Goal: Transaction & Acquisition: Purchase product/service

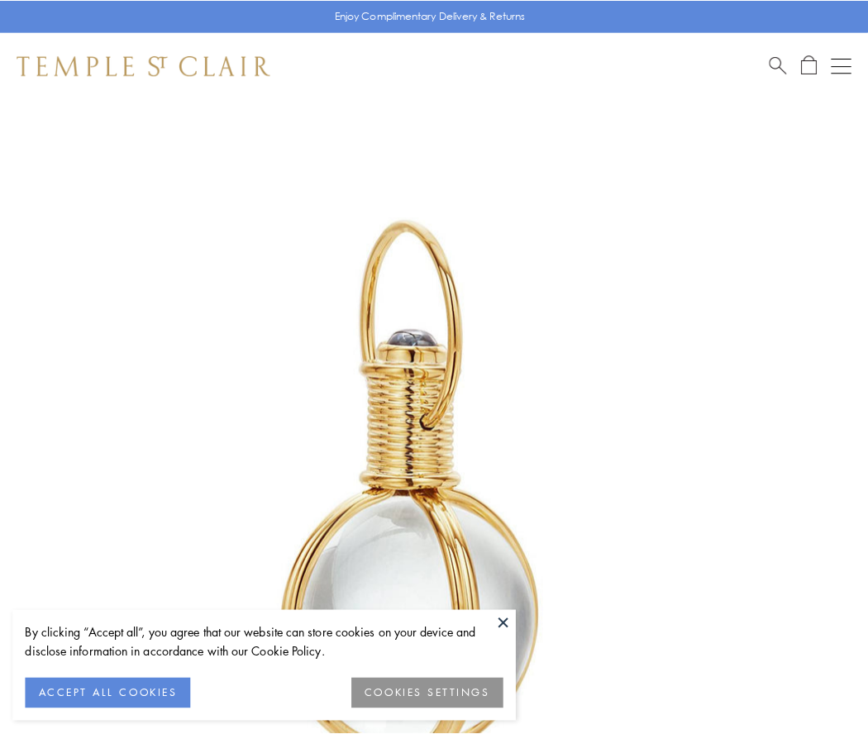
scroll to position [432, 0]
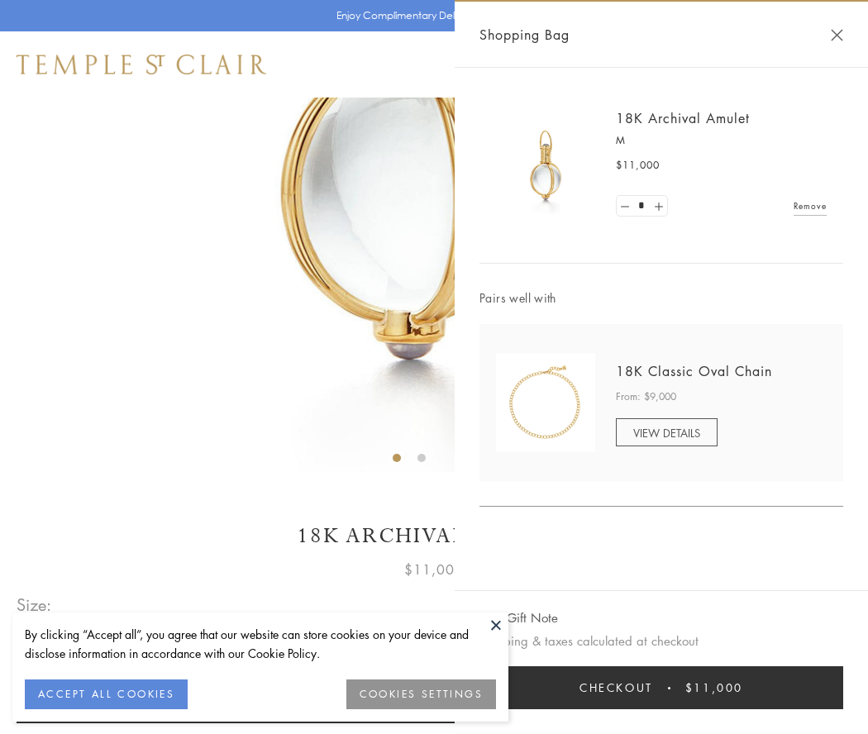
click at [661, 688] on button "Checkout $11,000" at bounding box center [661, 687] width 364 height 43
